Goal: Task Accomplishment & Management: Use online tool/utility

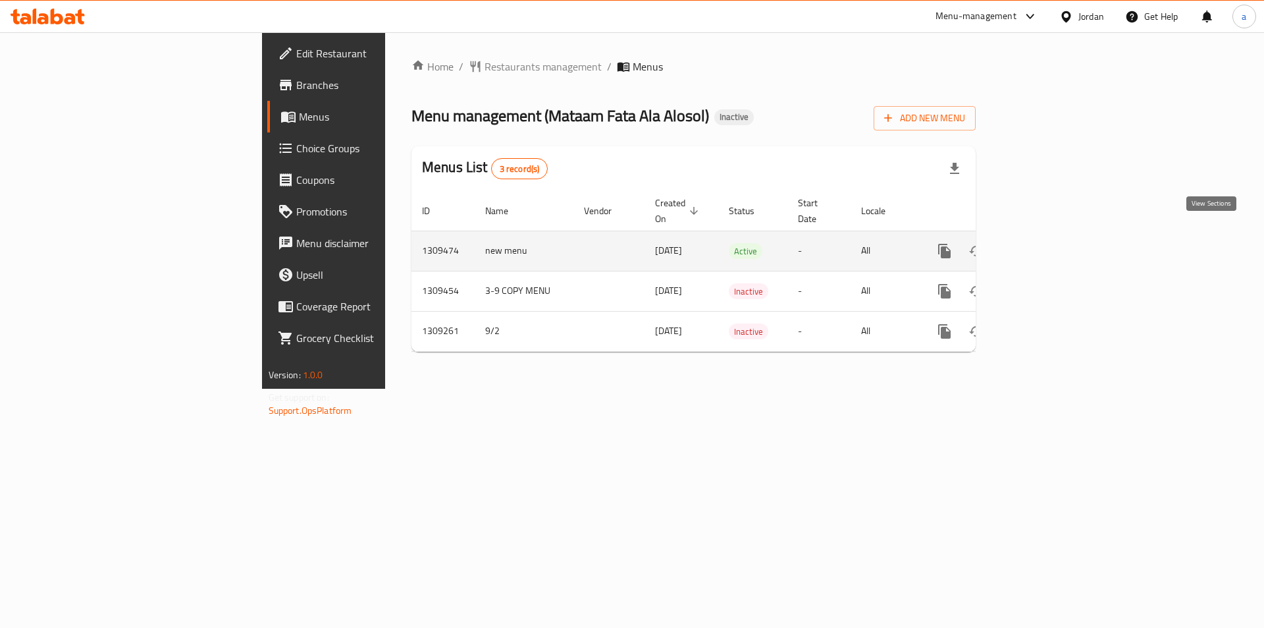
click at [1048, 243] on icon "enhanced table" at bounding box center [1040, 251] width 16 height 16
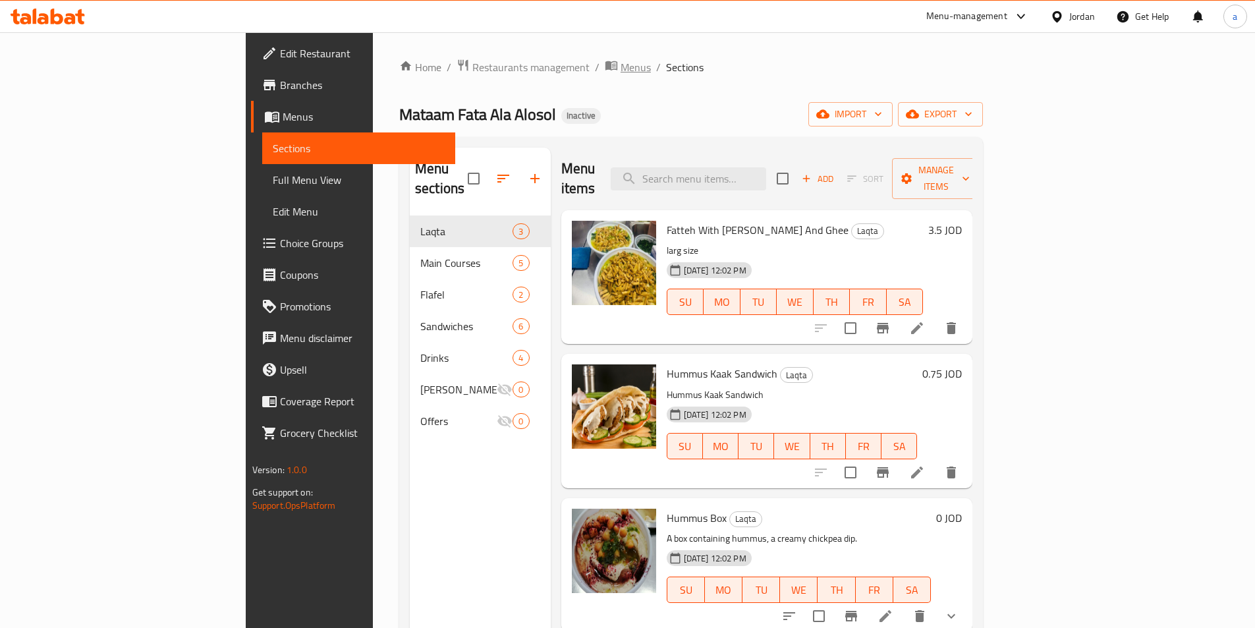
click at [620, 62] on span "Menus" at bounding box center [635, 67] width 30 height 16
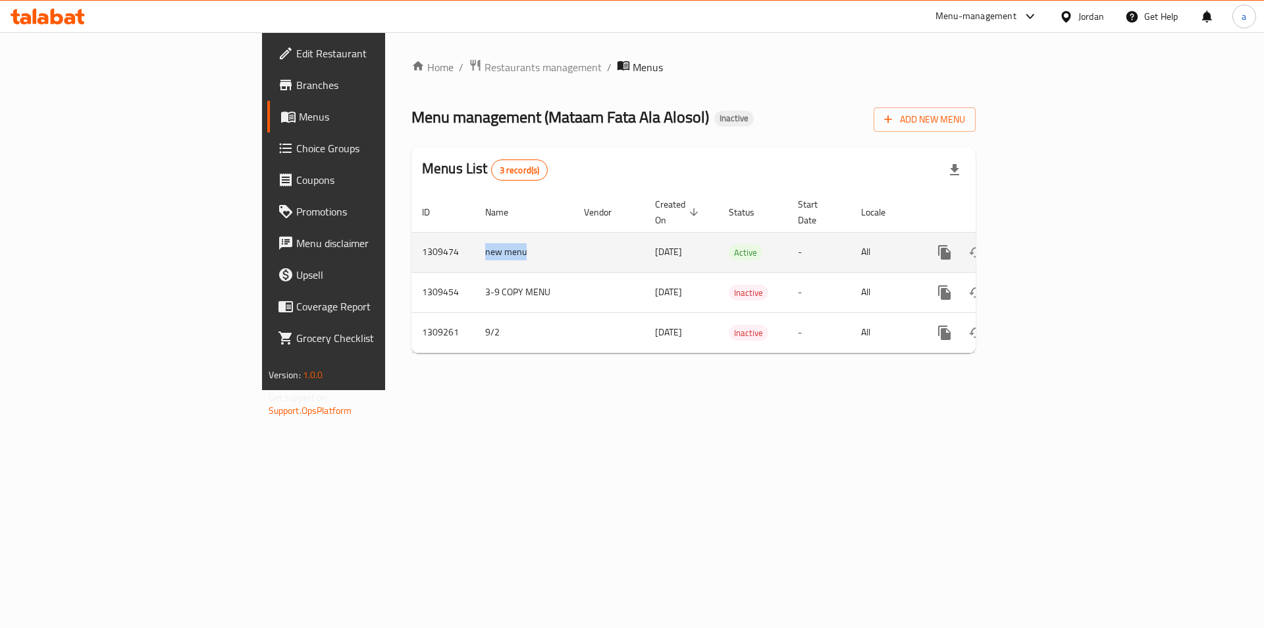
drag, startPoint x: 301, startPoint y: 233, endPoint x: 427, endPoint y: 244, distance: 126.9
click at [427, 244] on tr "1309474 new menu [DATE] Active - All" at bounding box center [739, 252] width 655 height 40
click at [1056, 236] on link "enhanced table" at bounding box center [1040, 252] width 32 height 32
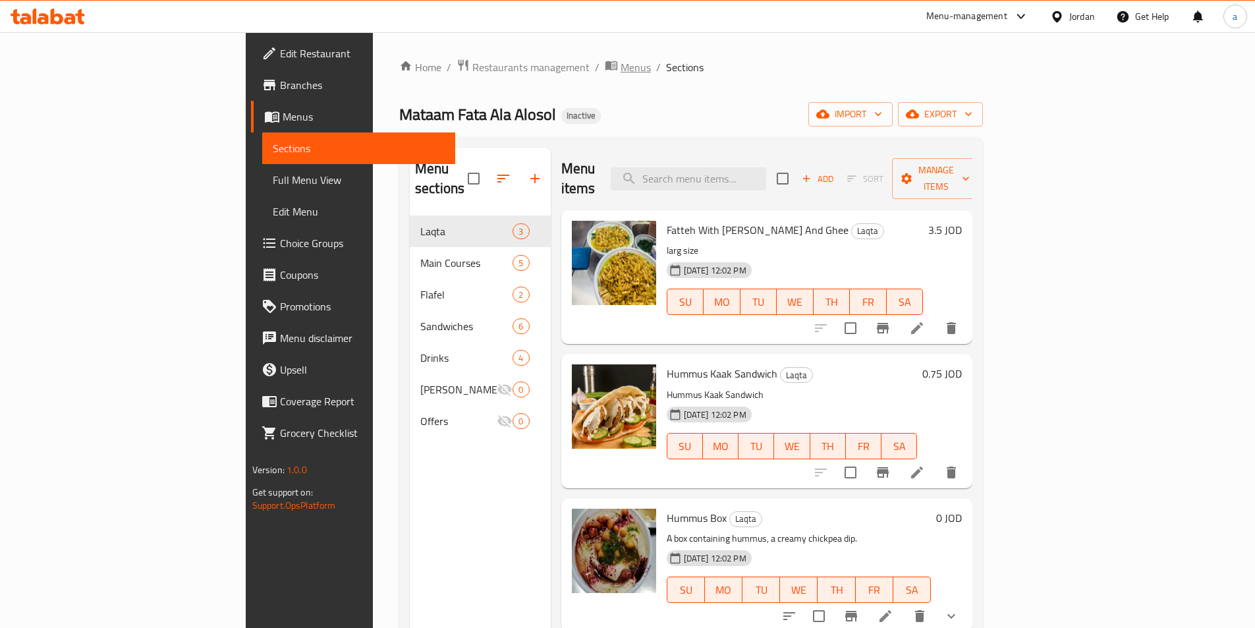
click at [605, 71] on icon "breadcrumb" at bounding box center [611, 65] width 13 height 13
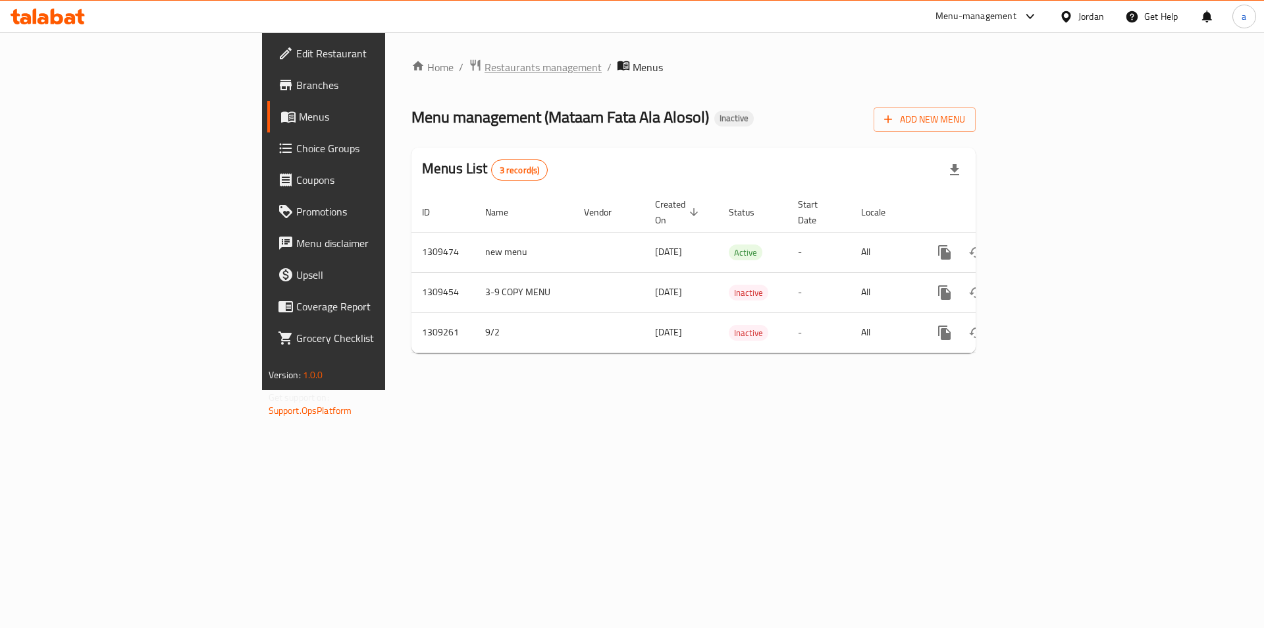
click at [485, 70] on span "Restaurants management" at bounding box center [543, 67] width 117 height 16
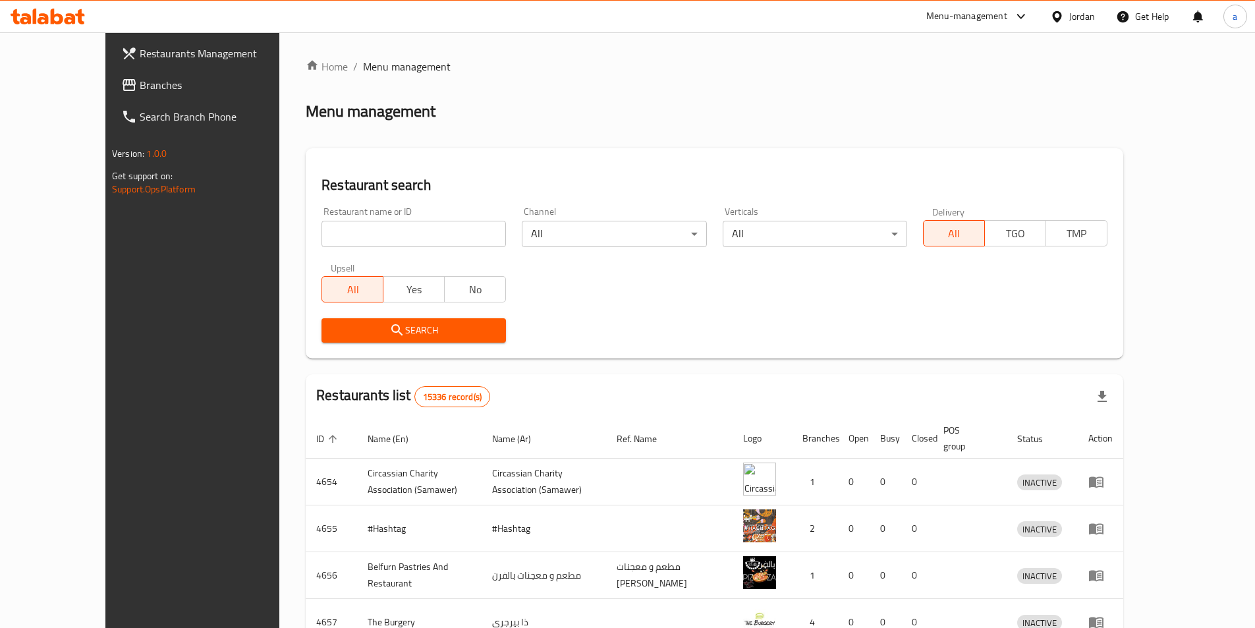
click at [546, 312] on div "Search" at bounding box center [714, 330] width 802 height 40
click at [175, 91] on span "Branches" at bounding box center [222, 85] width 165 height 16
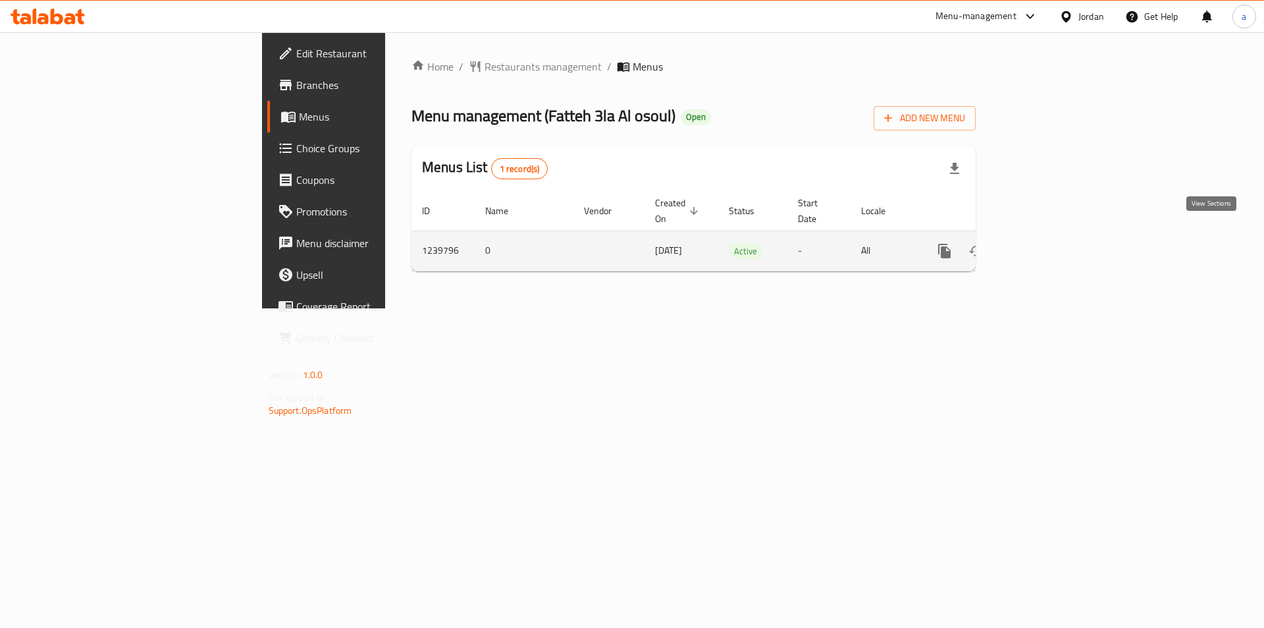
click at [1046, 245] on icon "enhanced table" at bounding box center [1040, 251] width 12 height 12
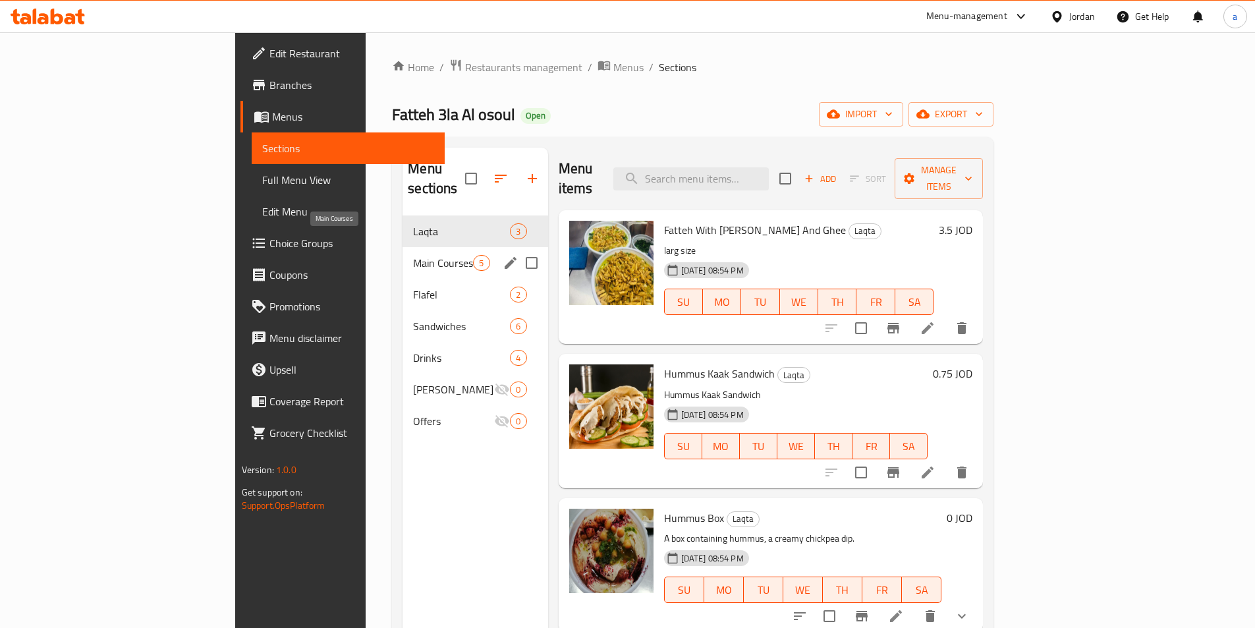
click at [413, 255] on span "Main Courses" at bounding box center [443, 263] width 60 height 16
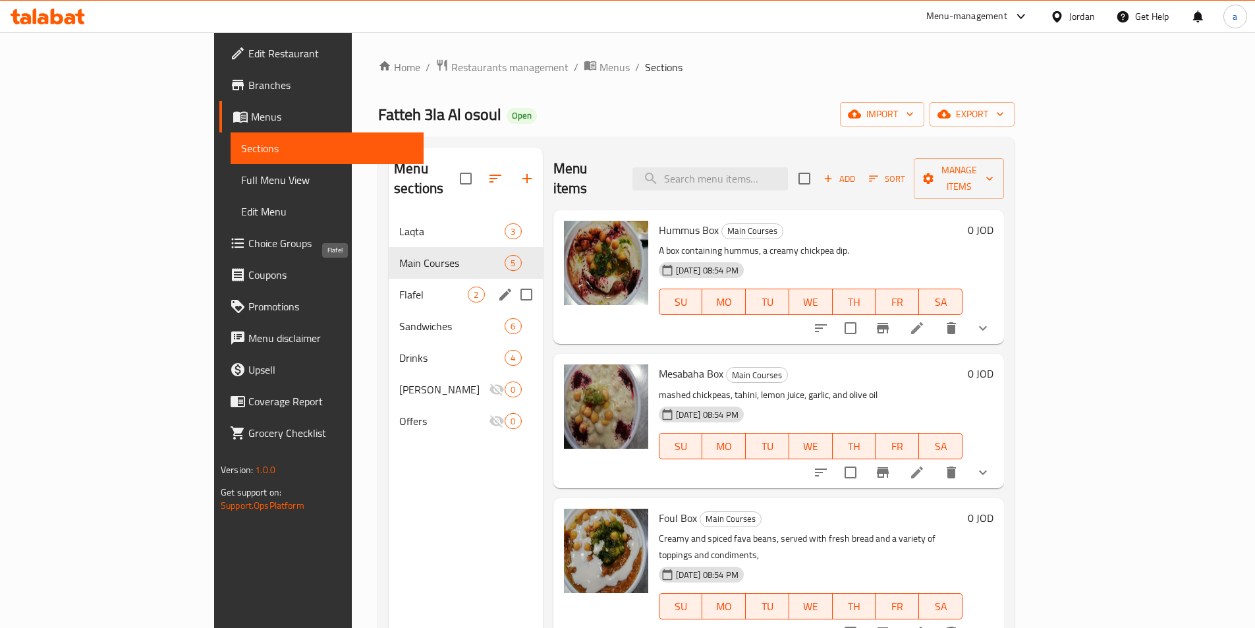
click at [399, 286] on span "Flafel" at bounding box center [433, 294] width 68 height 16
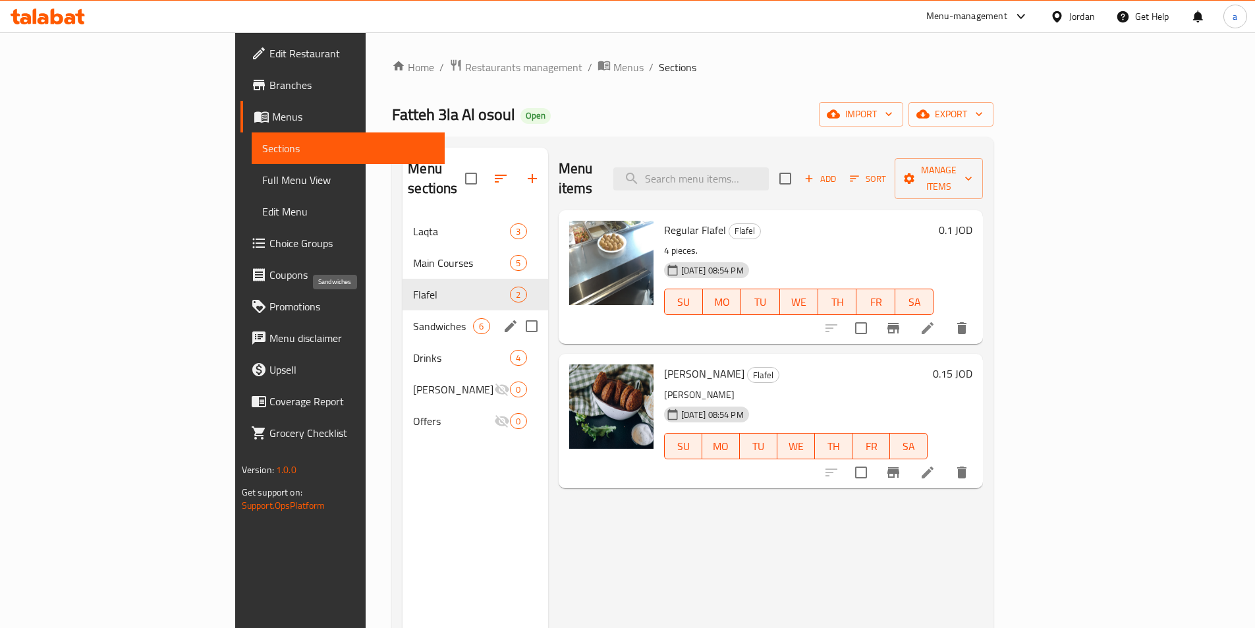
click at [413, 318] on span "Sandwiches" at bounding box center [443, 326] width 60 height 16
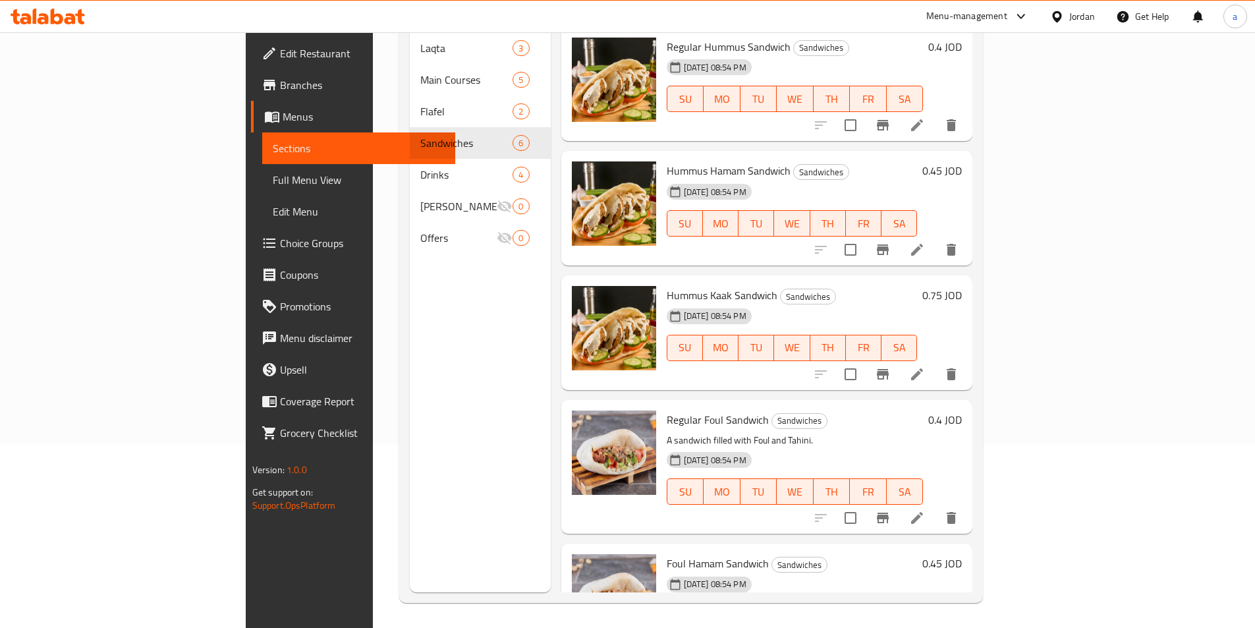
scroll to position [184, 0]
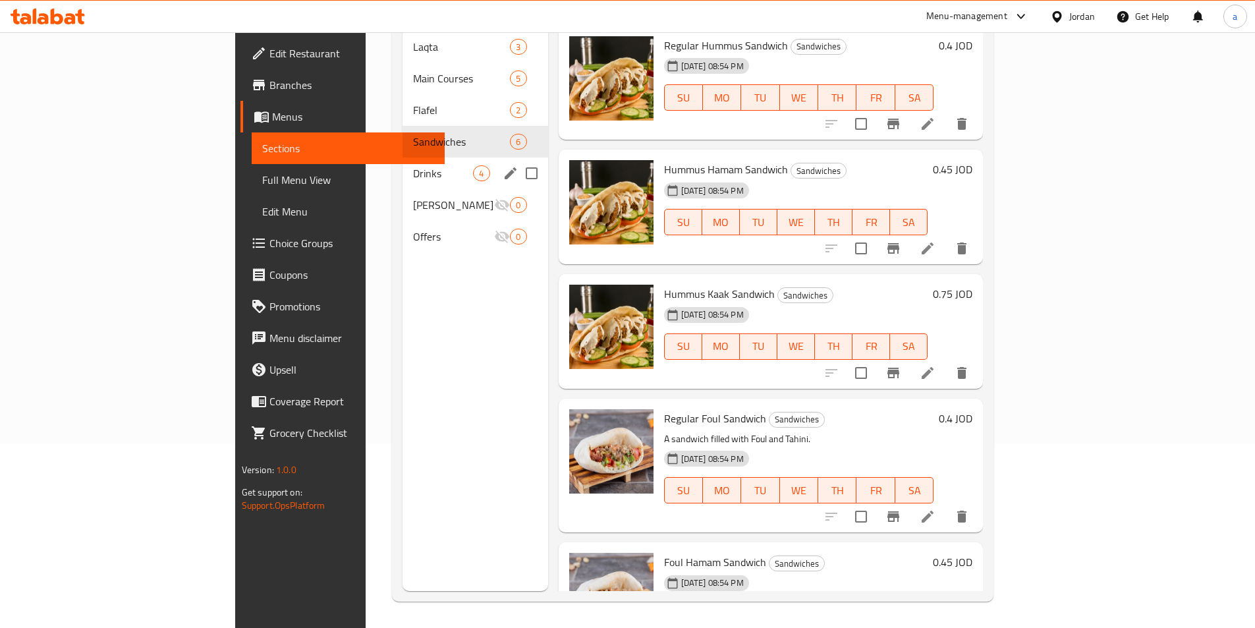
click at [402, 162] on div "Drinks 4" at bounding box center [474, 173] width 145 height 32
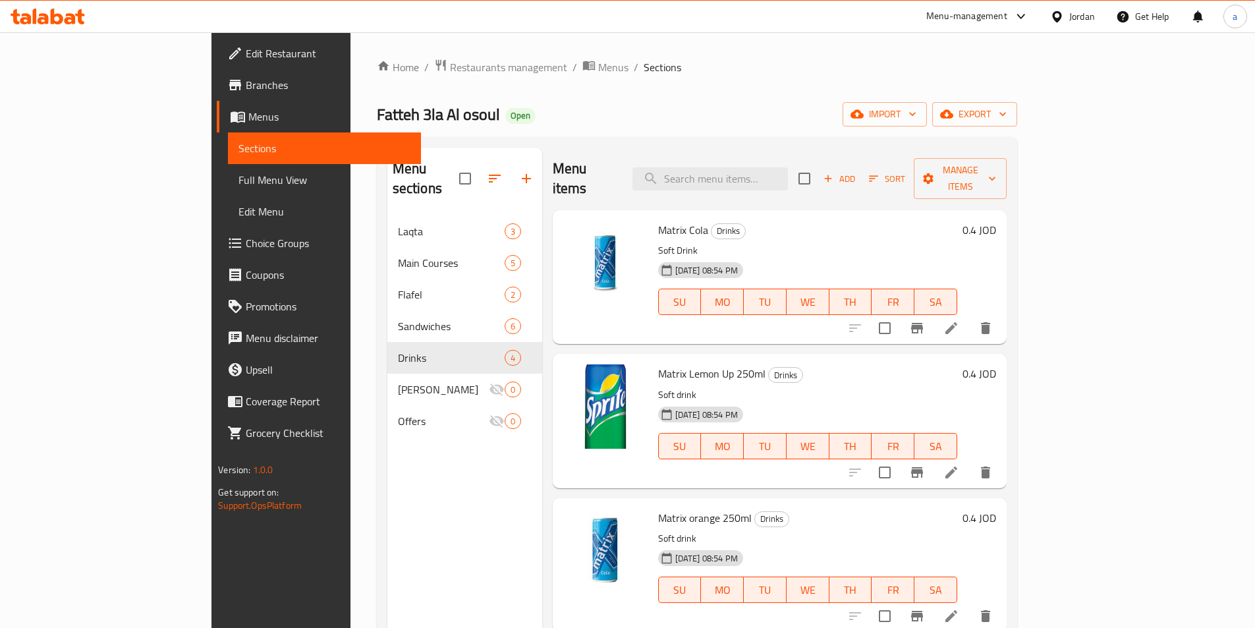
click at [246, 85] on span "Branches" at bounding box center [328, 85] width 165 height 16
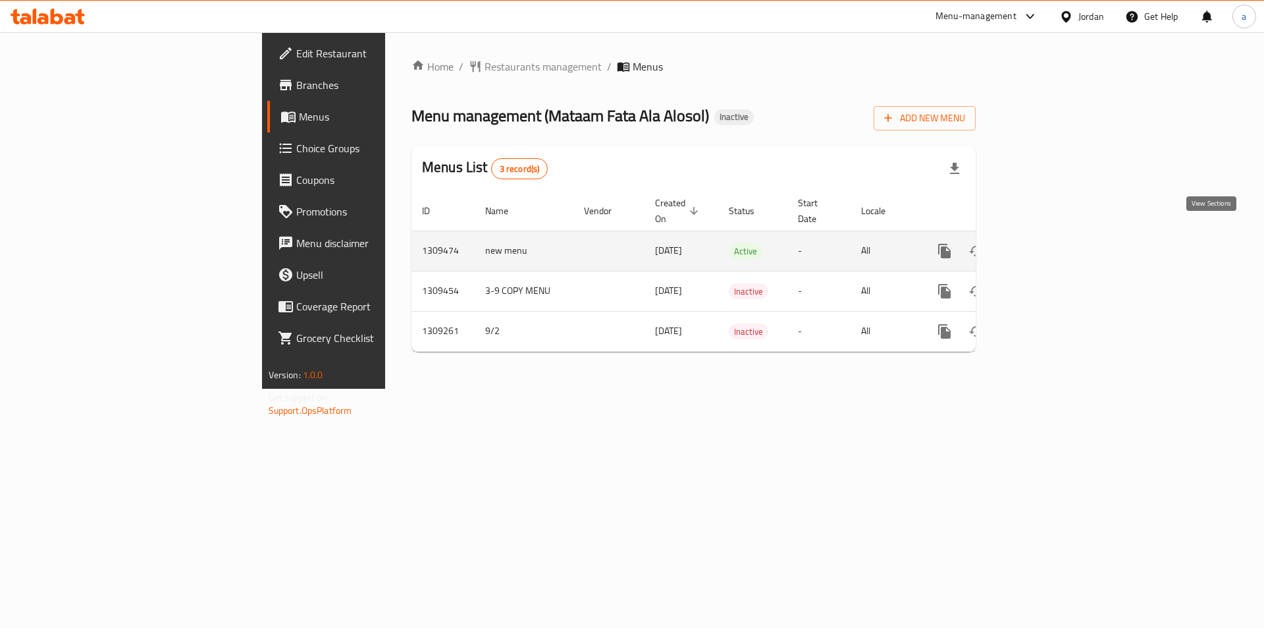
click at [1056, 249] on link "enhanced table" at bounding box center [1040, 251] width 32 height 32
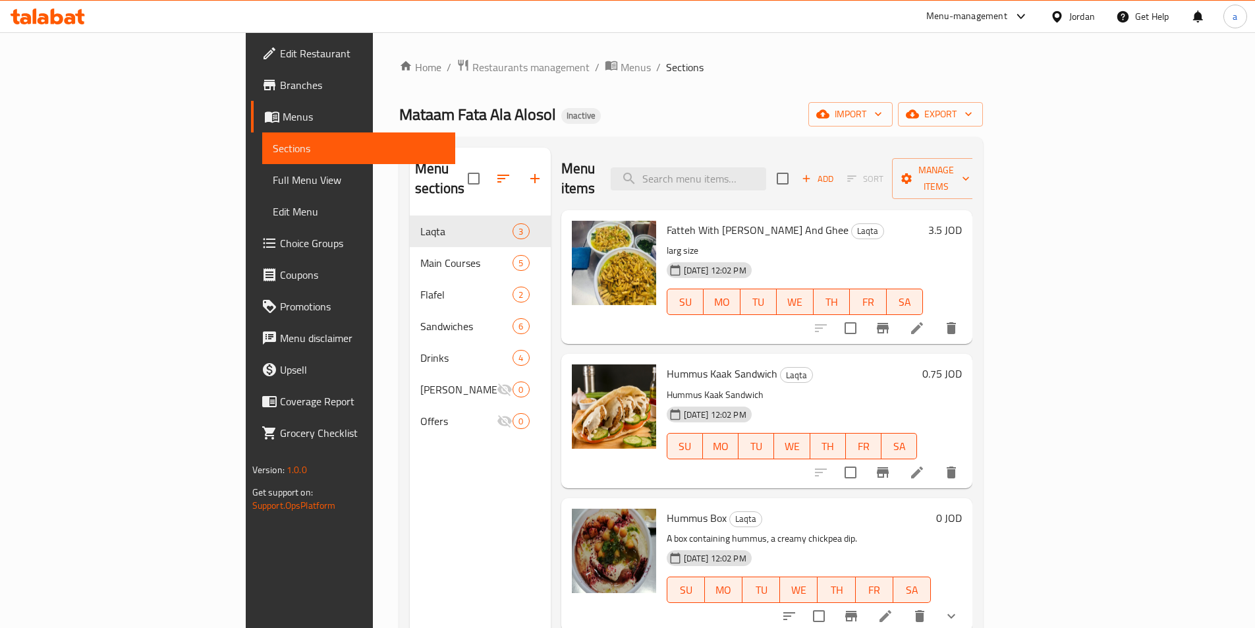
scroll to position [66, 0]
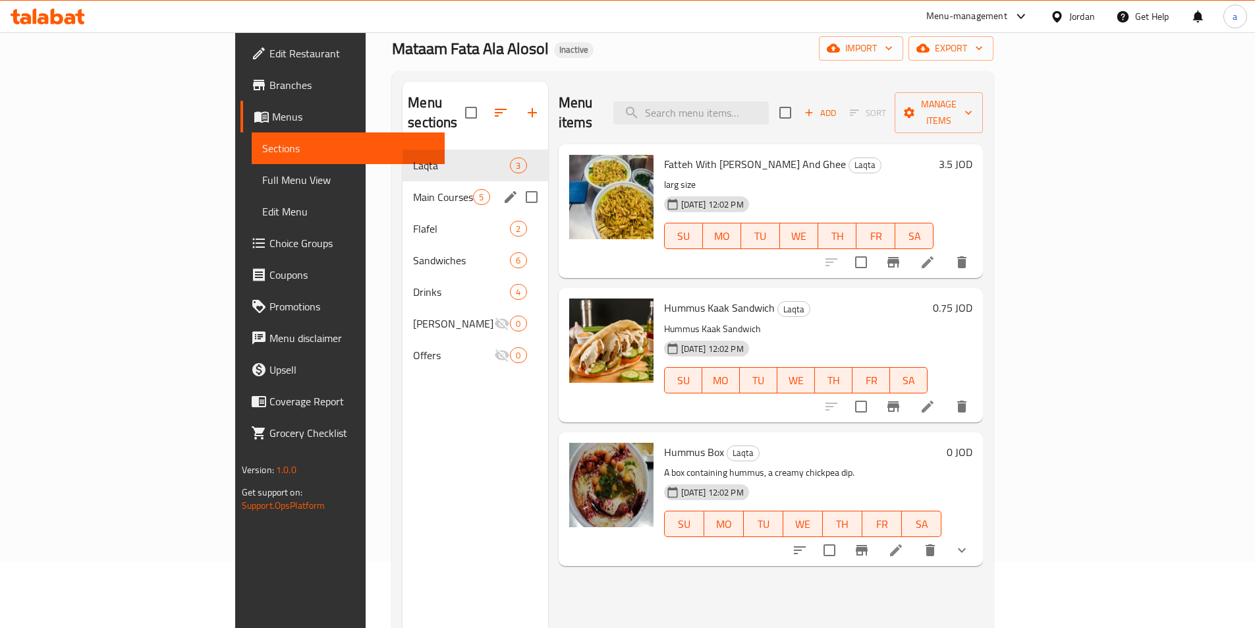
click at [402, 189] on div "Main Courses 5" at bounding box center [474, 197] width 145 height 32
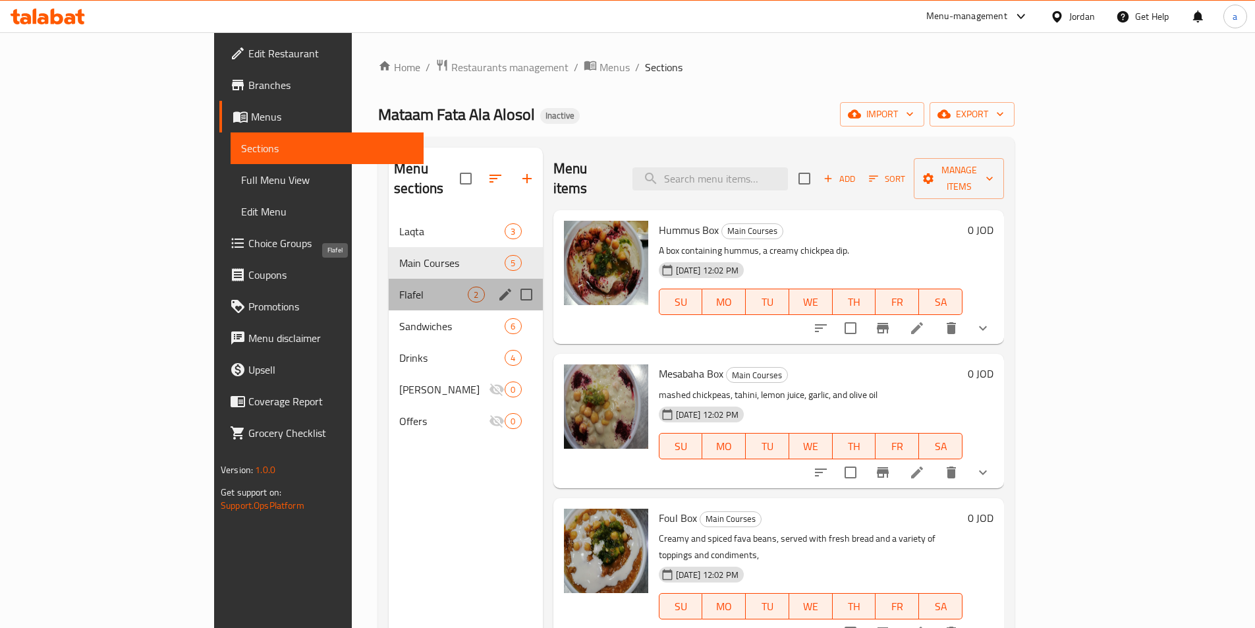
click at [399, 286] on span "Flafel" at bounding box center [433, 294] width 68 height 16
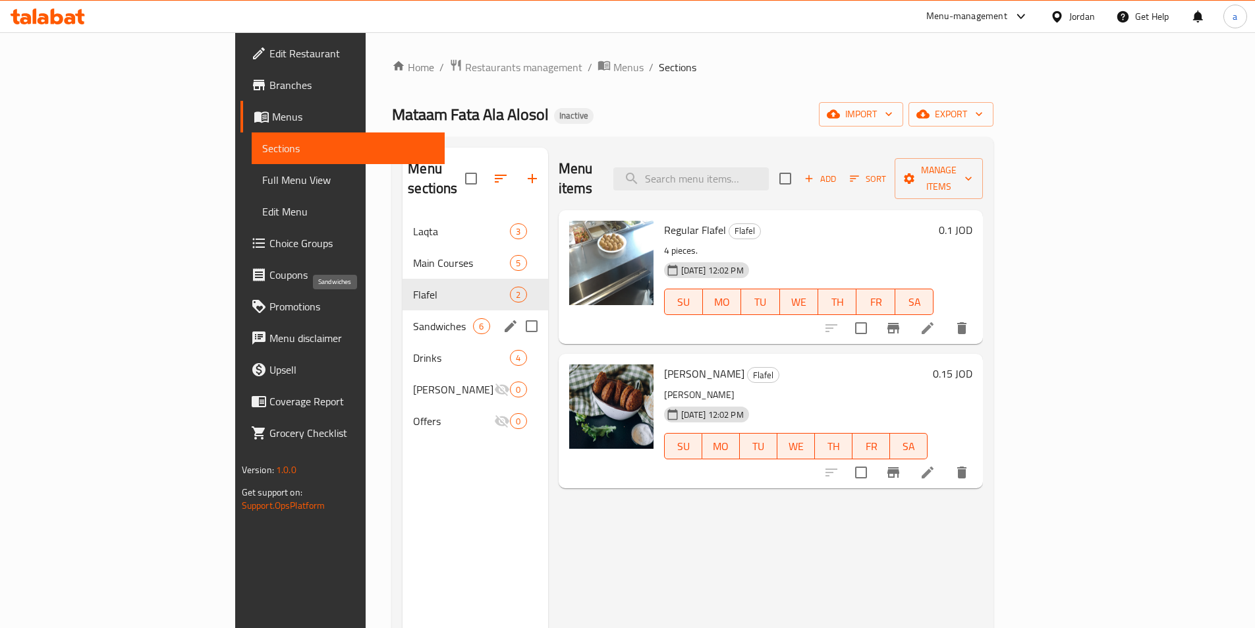
click at [413, 318] on span "Sandwiches" at bounding box center [443, 326] width 60 height 16
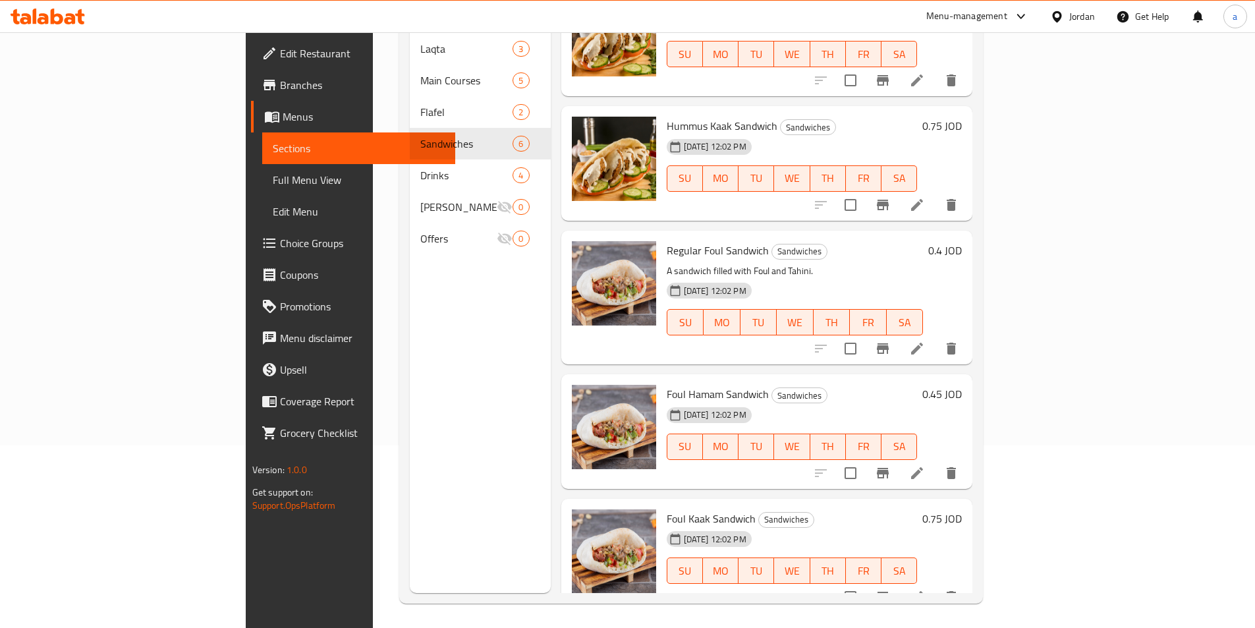
scroll to position [184, 0]
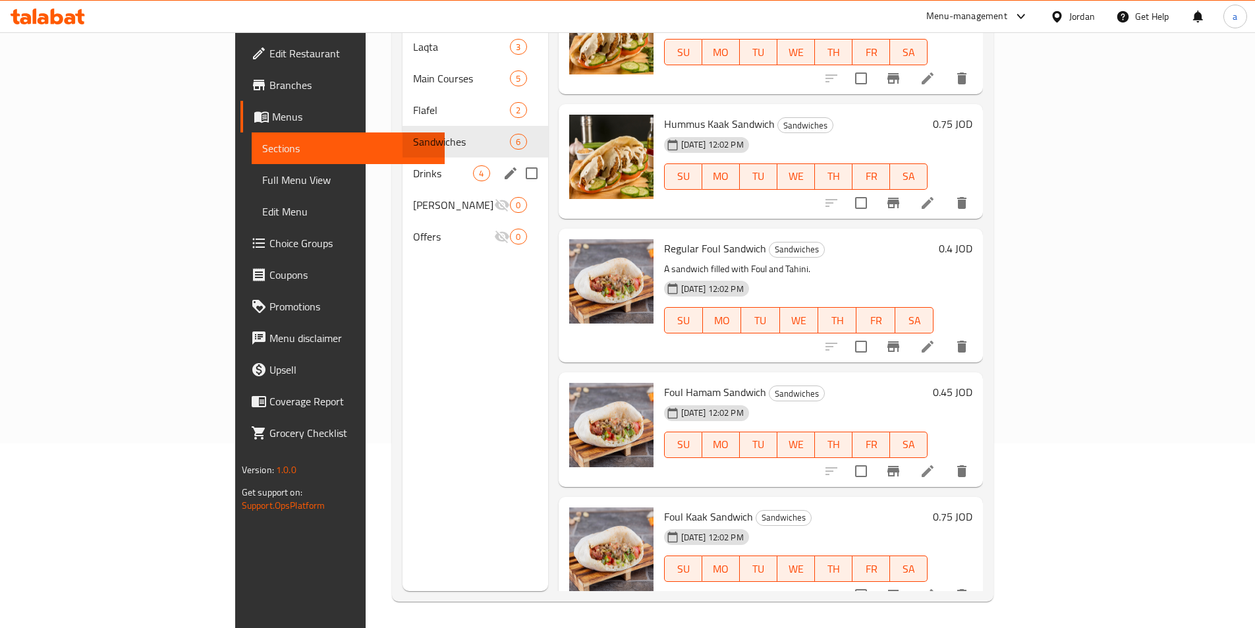
click at [402, 167] on div "Drinks 4" at bounding box center [474, 173] width 145 height 32
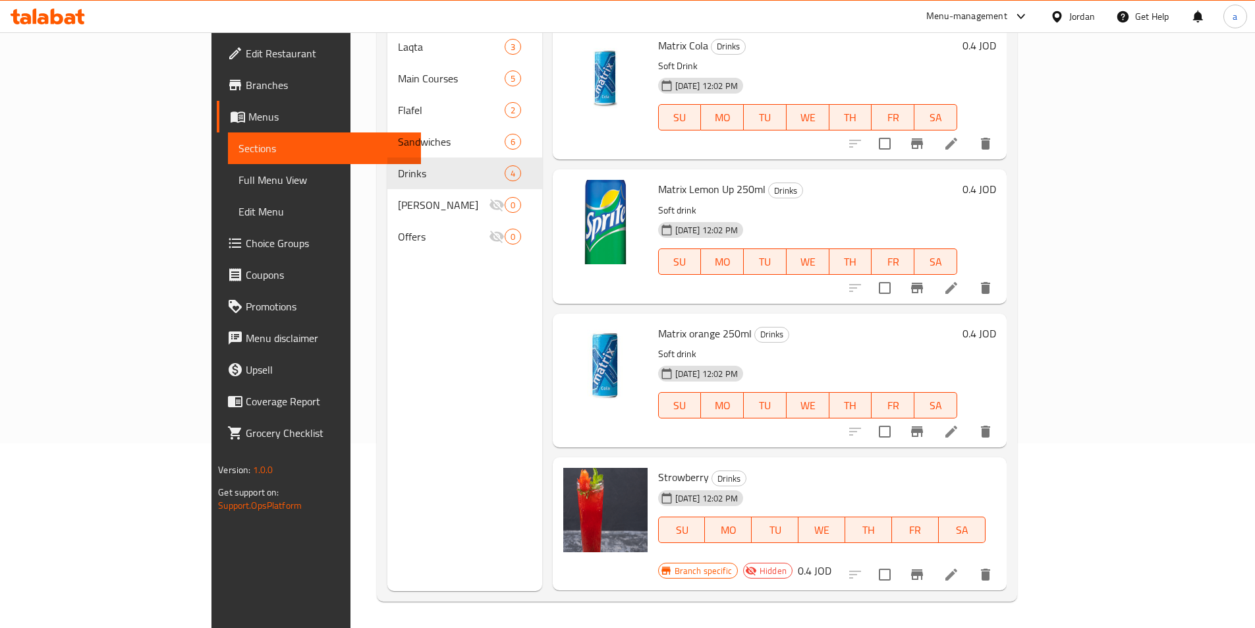
click at [246, 80] on span "Branches" at bounding box center [328, 85] width 165 height 16
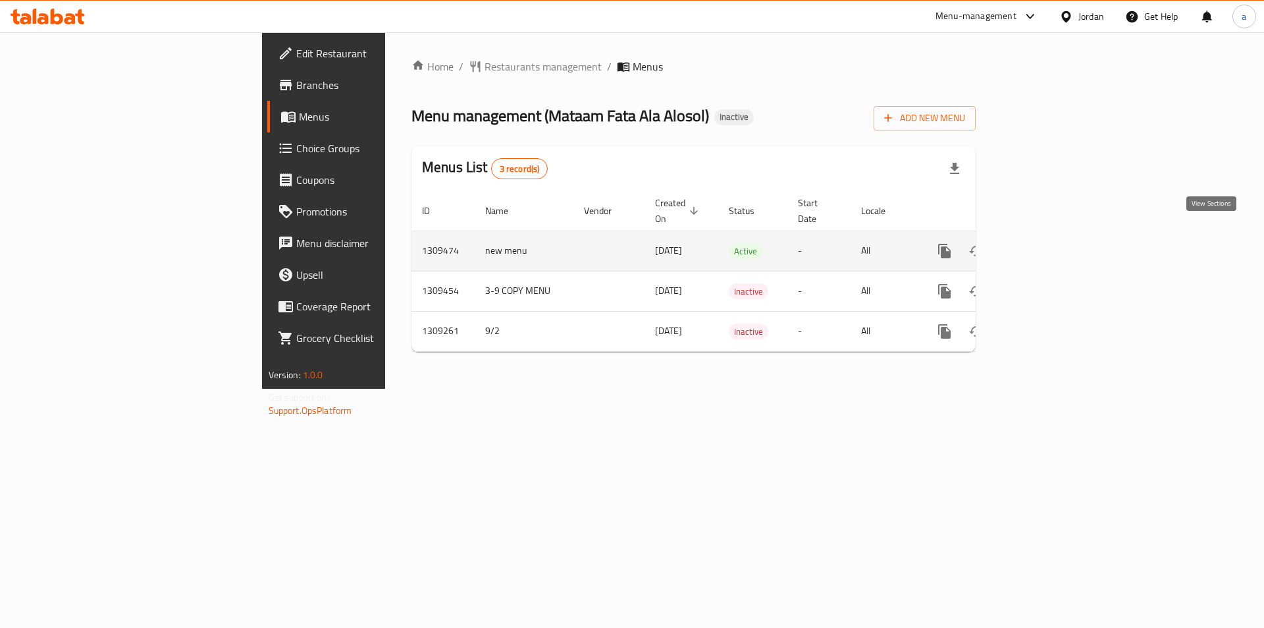
click at [1056, 235] on link "enhanced table" at bounding box center [1040, 251] width 32 height 32
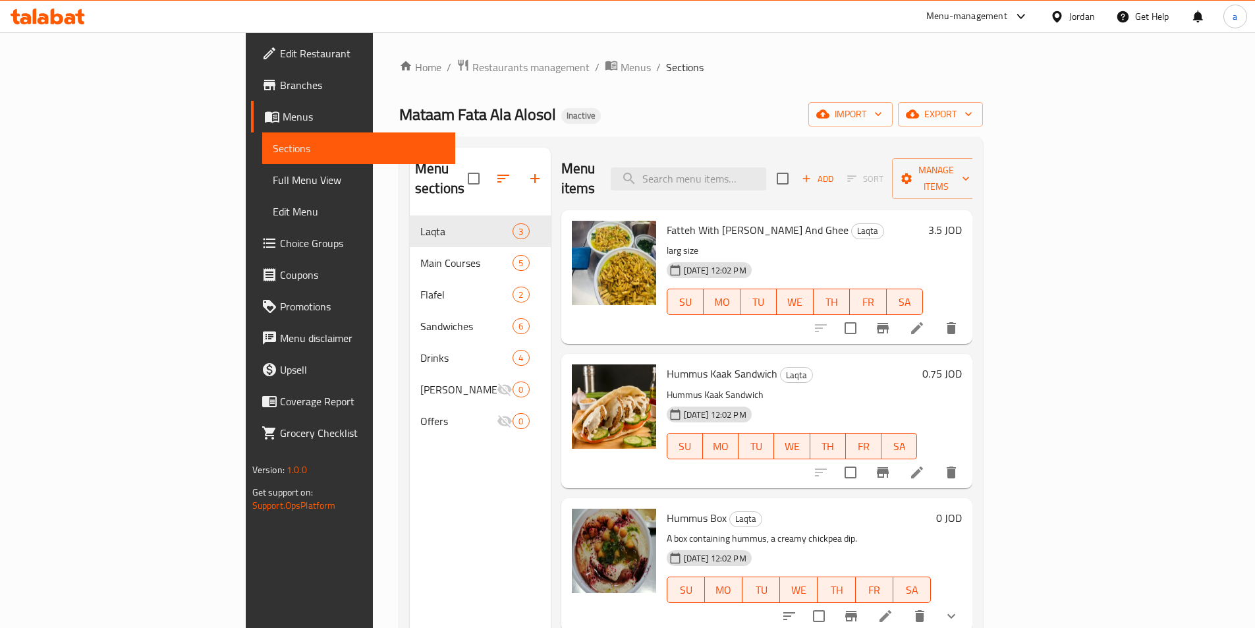
click at [273, 186] on span "Full Menu View" at bounding box center [359, 180] width 172 height 16
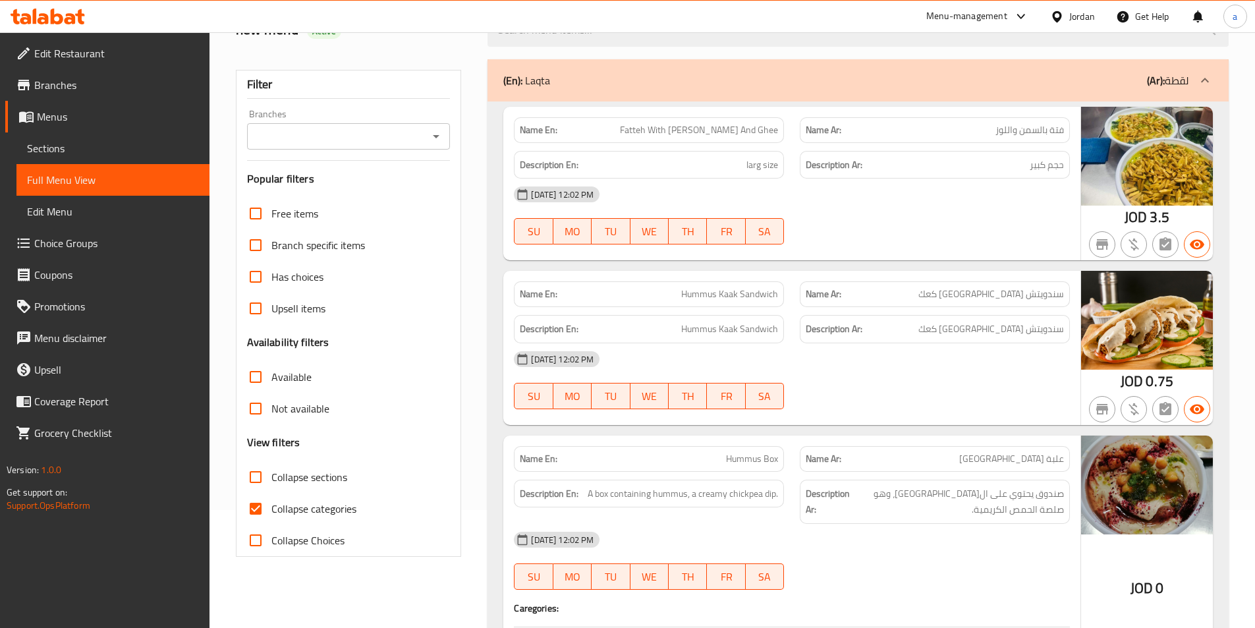
scroll to position [263, 0]
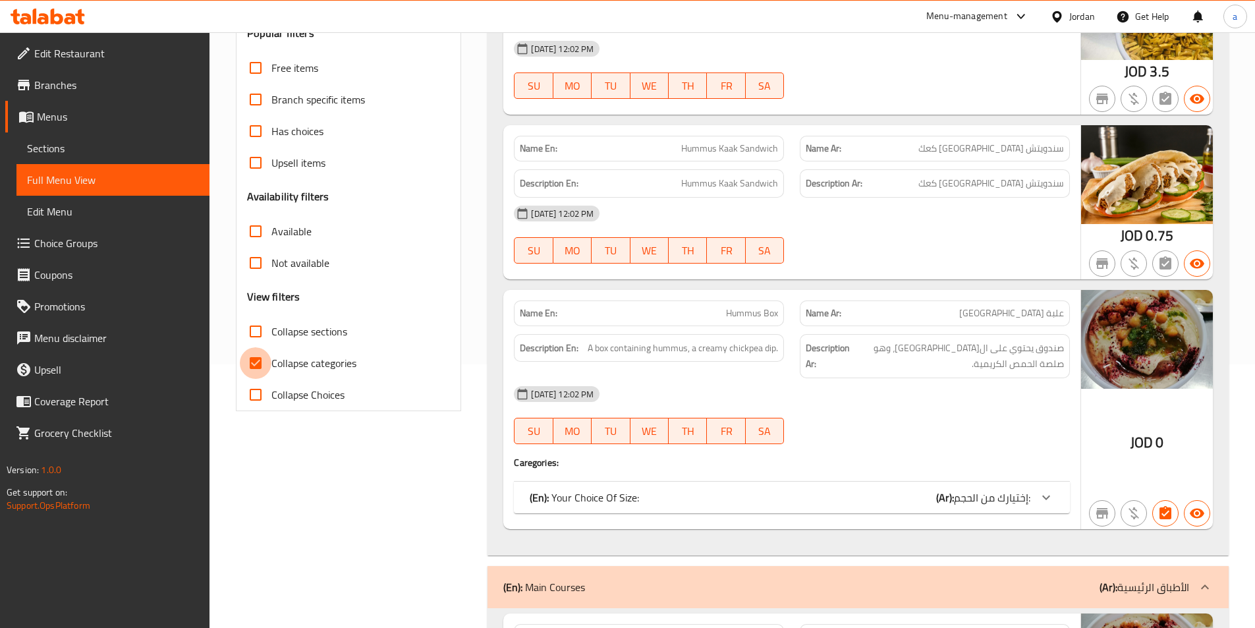
click at [269, 362] on input "Collapse categories" at bounding box center [256, 363] width 32 height 32
checkbox input "false"
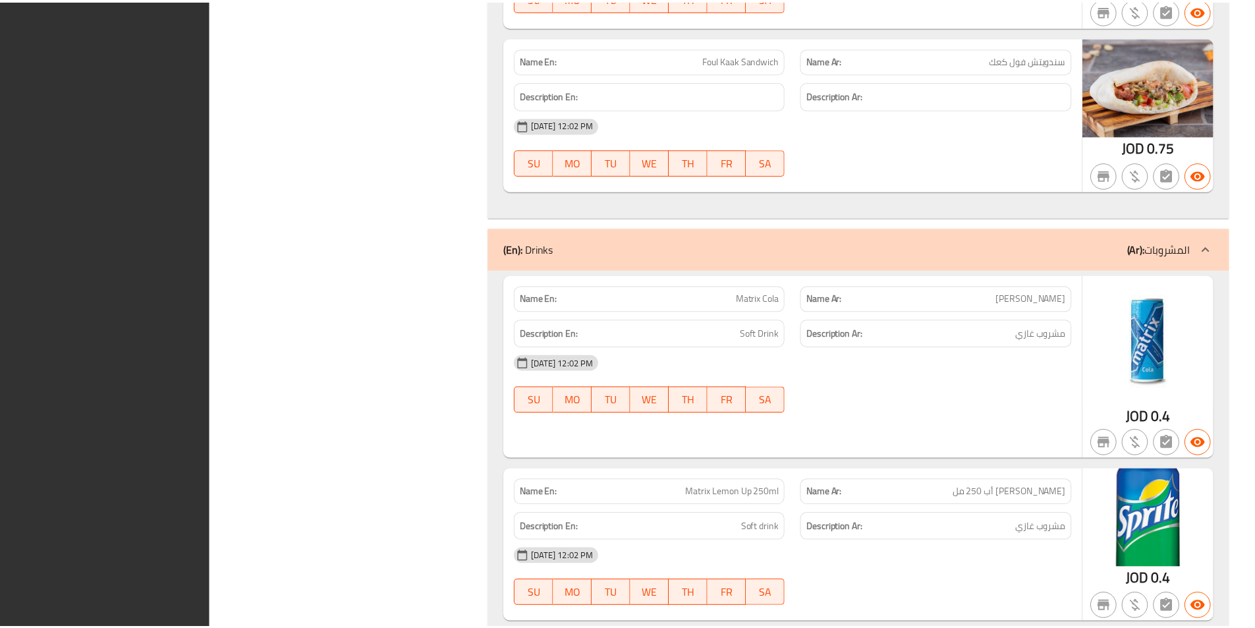
scroll to position [4457, 0]
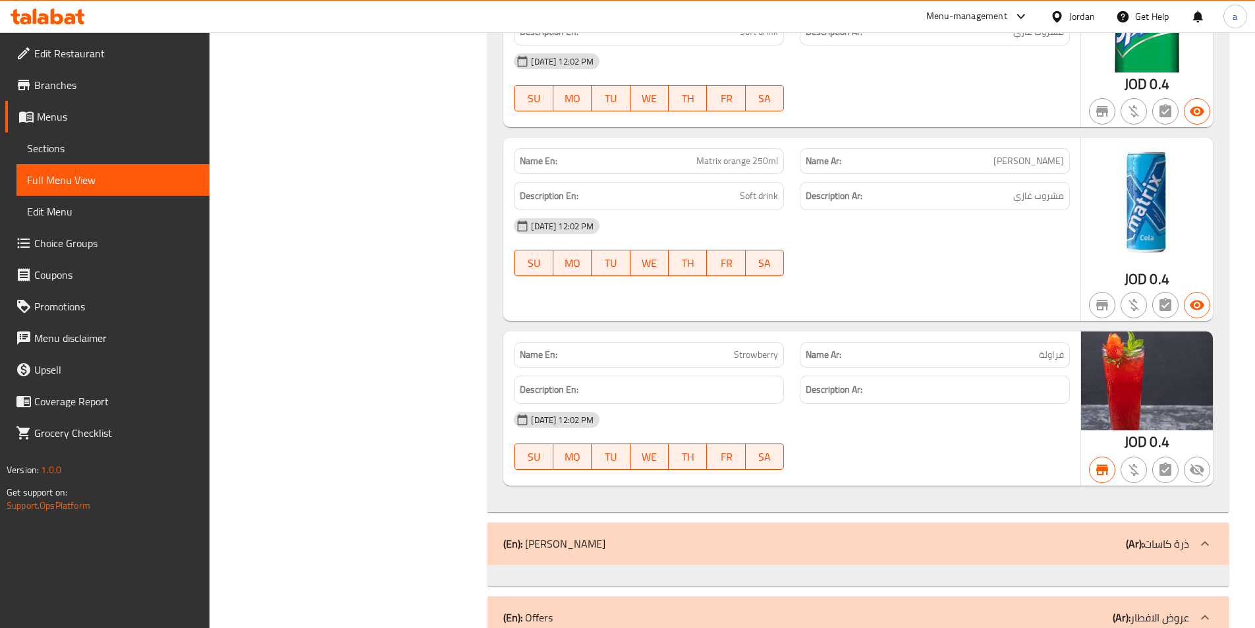
click at [70, 147] on span "Sections" at bounding box center [113, 148] width 172 height 16
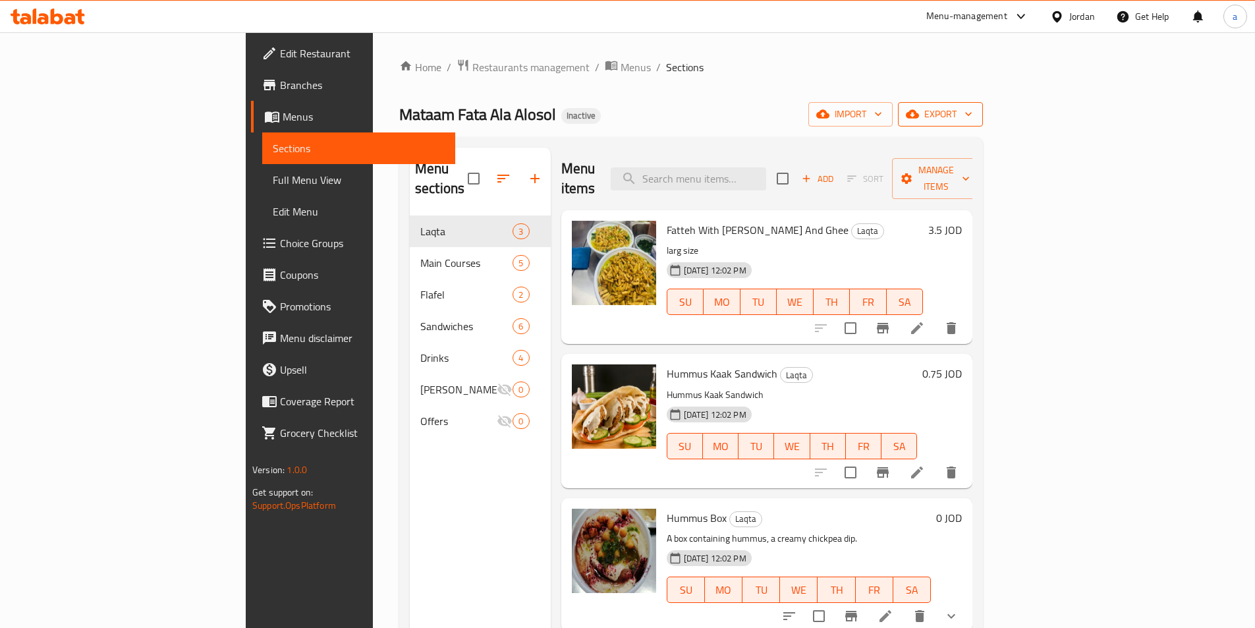
click at [972, 115] on span "export" at bounding box center [940, 114] width 64 height 16
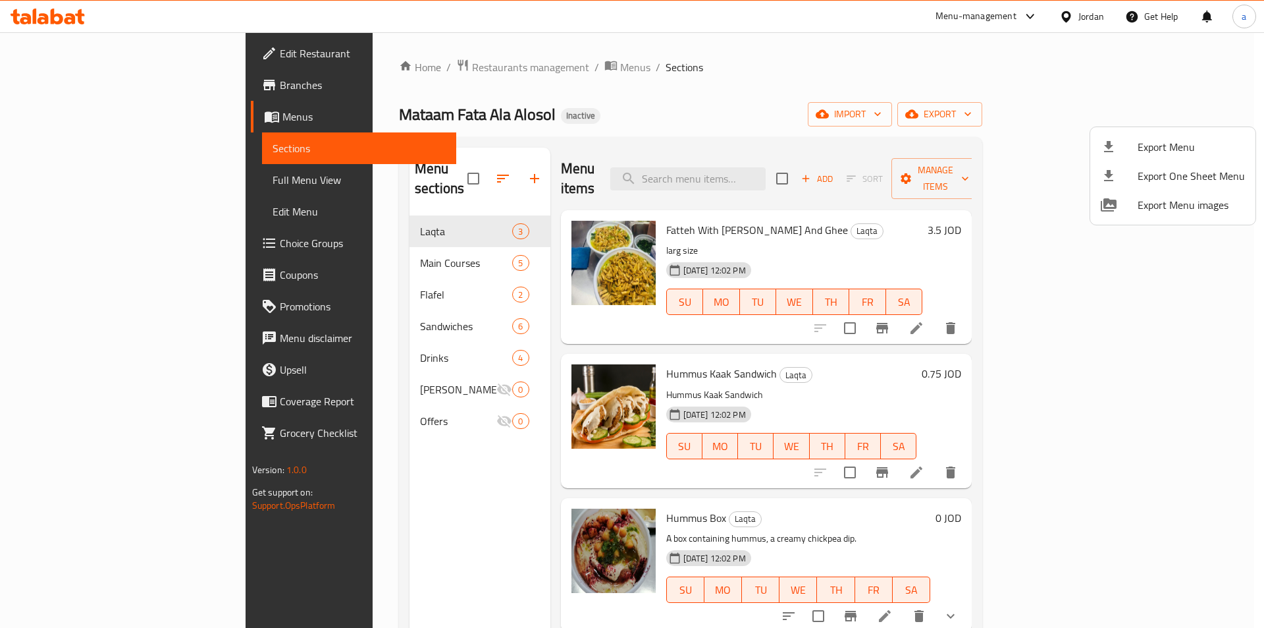
click at [1191, 148] on span "Export Menu" at bounding box center [1191, 147] width 107 height 16
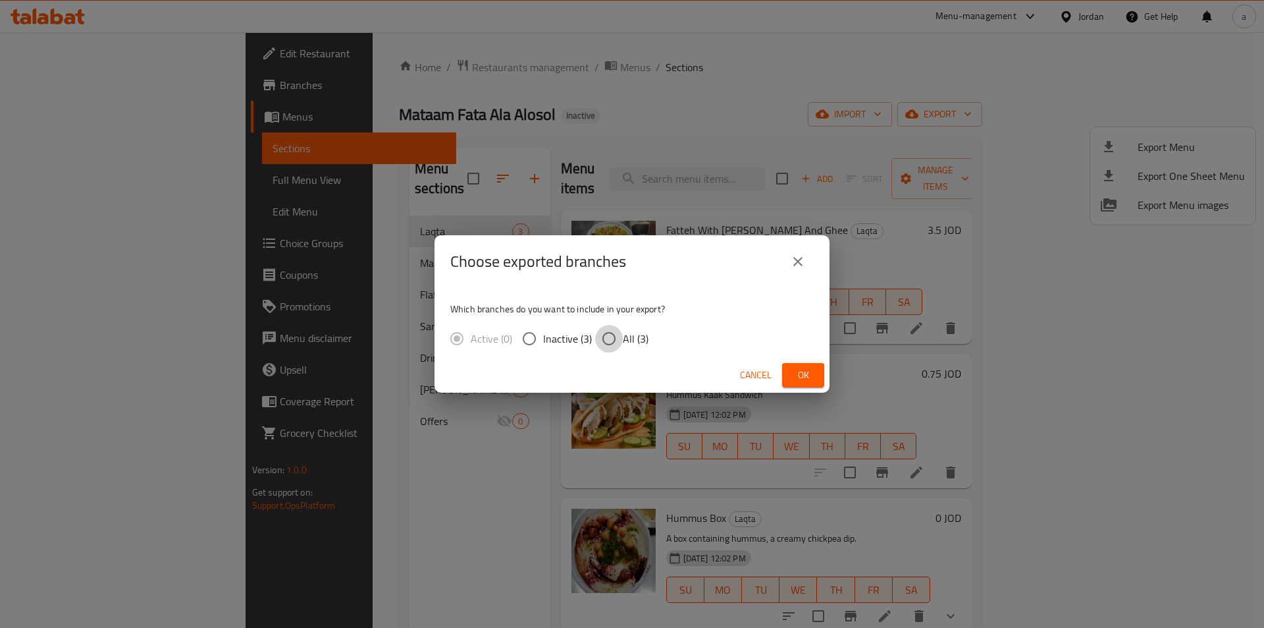
click at [614, 337] on input "All (3)" at bounding box center [609, 339] width 28 height 28
radio input "true"
click at [812, 381] on span "Ok" at bounding box center [803, 375] width 21 height 16
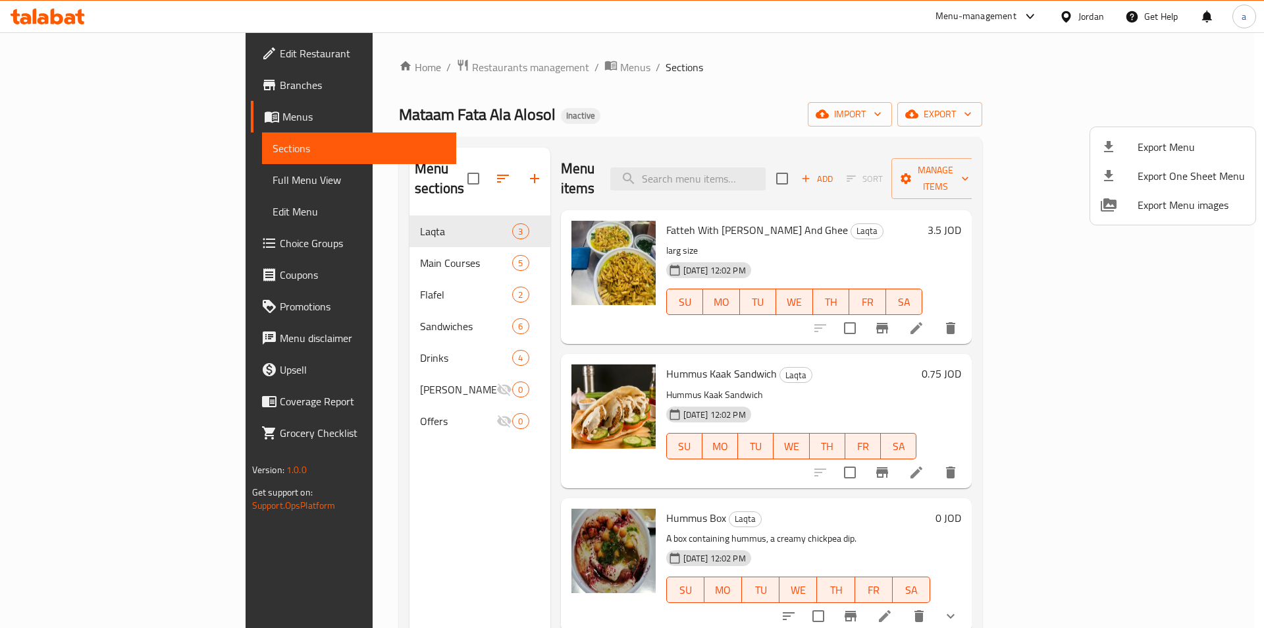
click at [840, 53] on div at bounding box center [632, 314] width 1264 height 628
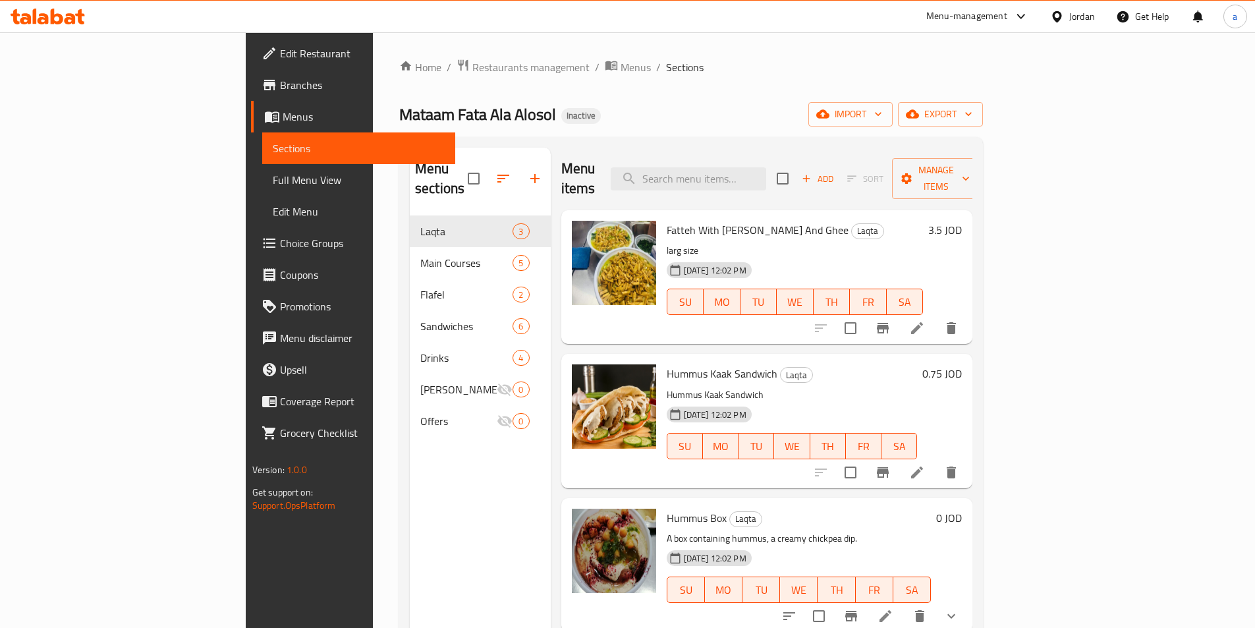
click at [983, 70] on ol "Home / Restaurants management / Menus / Sections" at bounding box center [691, 67] width 584 height 17
